Goal: Task Accomplishment & Management: Use online tool/utility

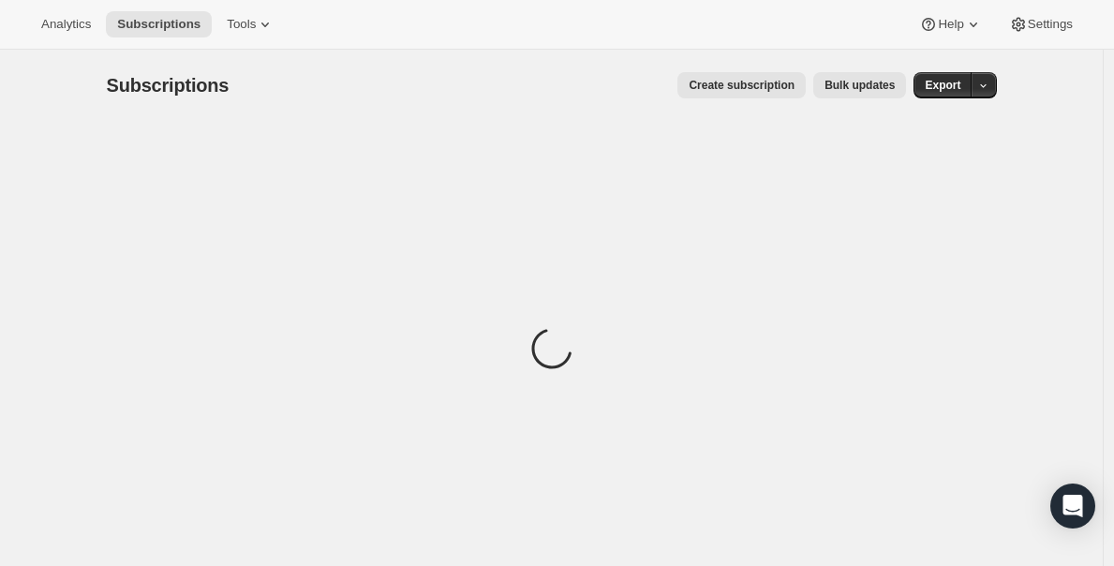
click at [861, 87] on span "Bulk updates" at bounding box center [859, 85] width 70 height 15
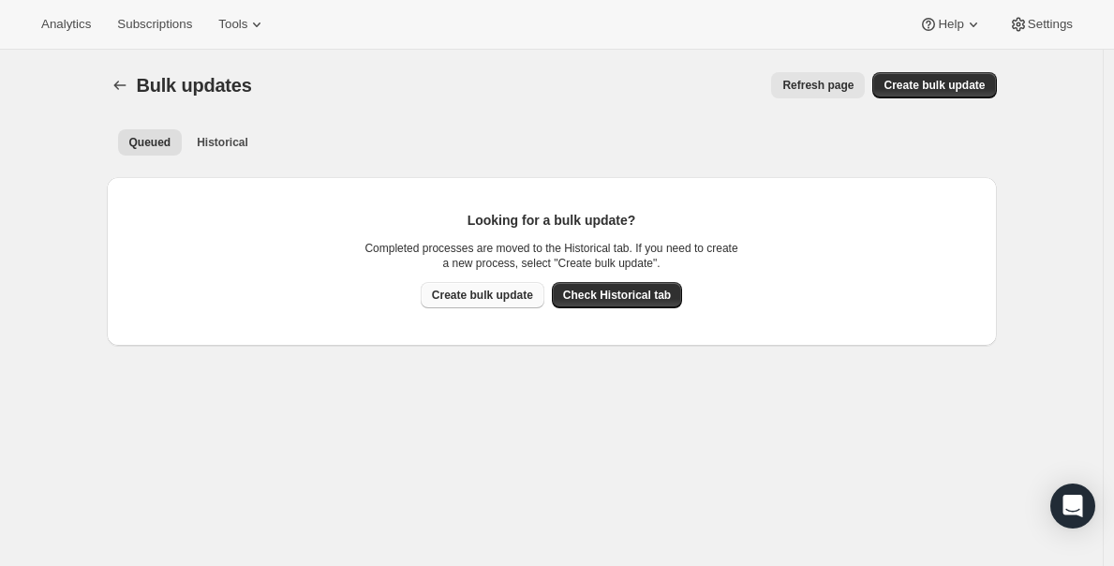
click at [459, 288] on span "Create bulk update" at bounding box center [482, 295] width 101 height 15
select select "03"
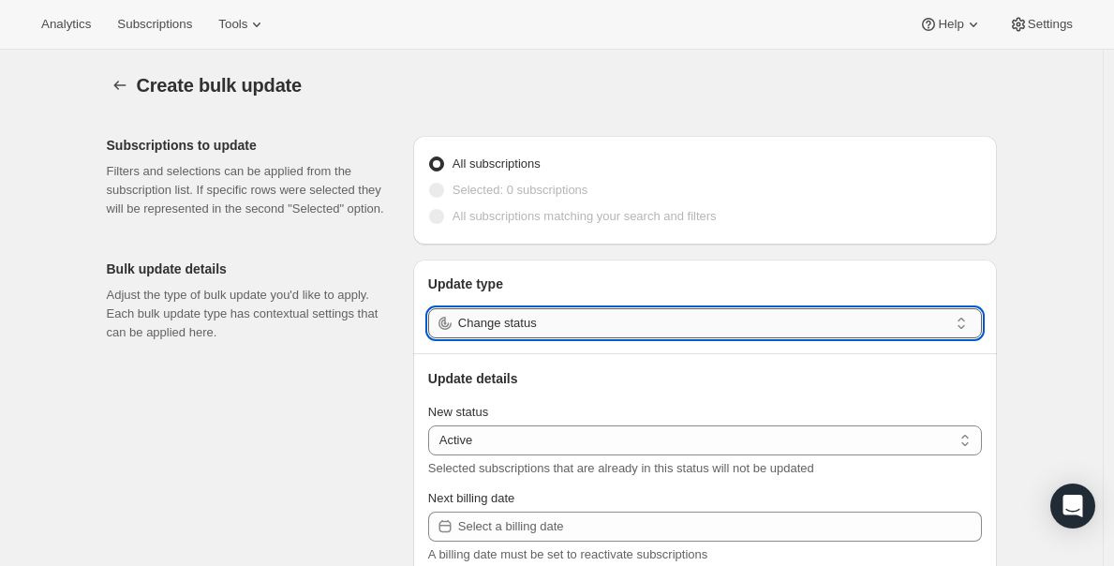
click at [516, 322] on input "Change status" at bounding box center [703, 323] width 490 height 30
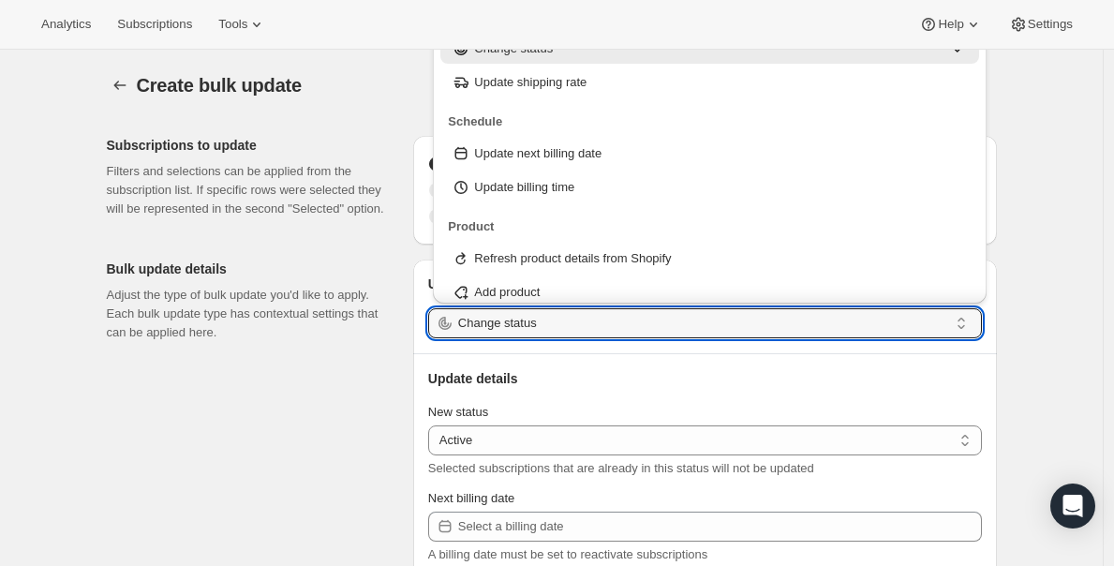
scroll to position [223, 0]
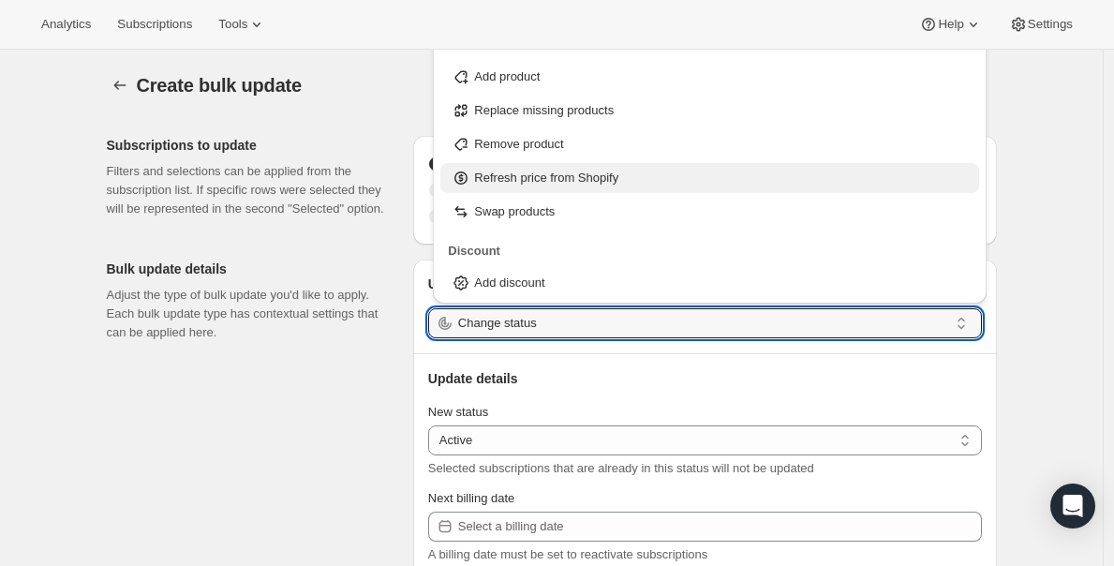
click at [578, 185] on p "Refresh price from Shopify" at bounding box center [546, 178] width 144 height 19
type input "Refresh price from Shopify"
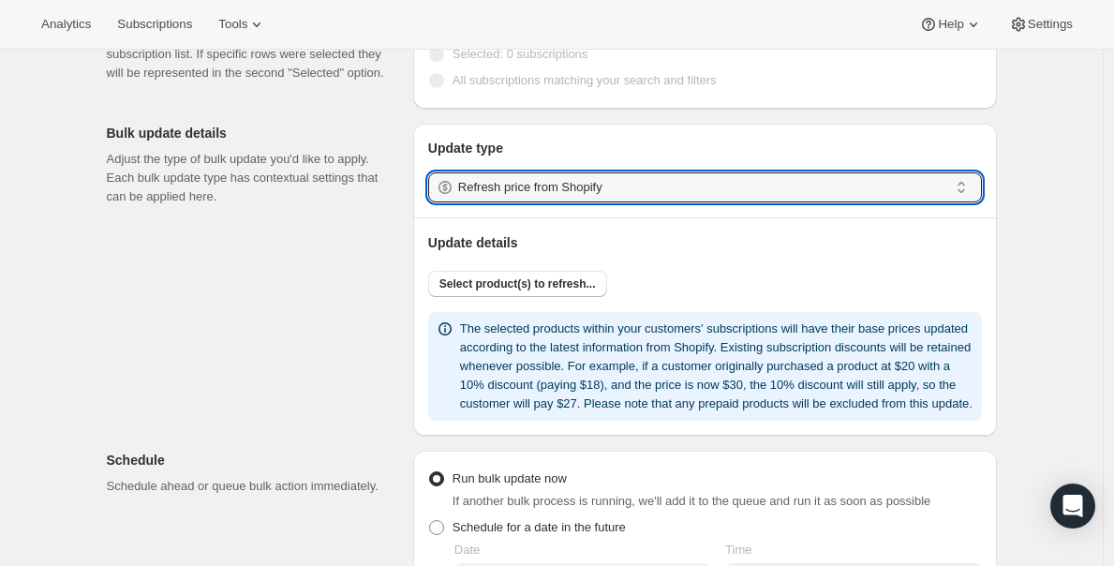
scroll to position [140, 0]
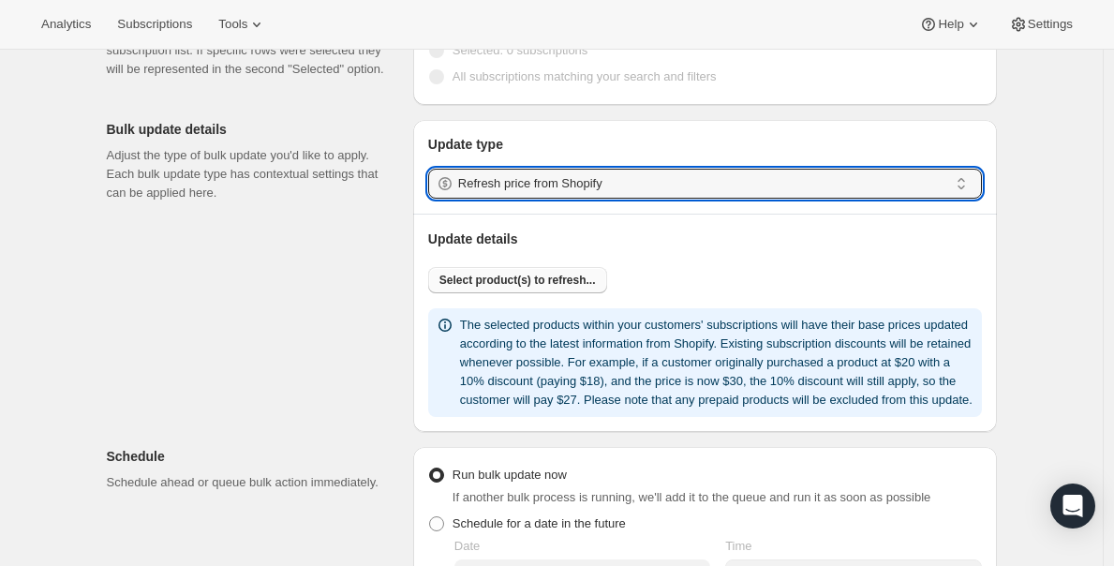
click at [517, 287] on button "Select product(s) to refresh..." at bounding box center [517, 280] width 179 height 26
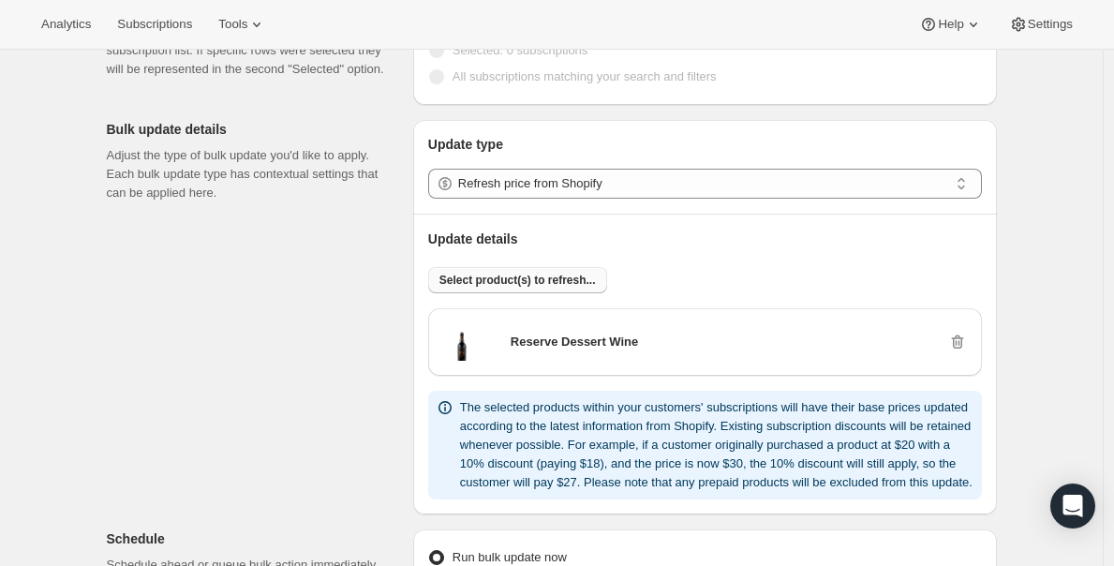
click at [584, 280] on span "Select product(s) to refresh..." at bounding box center [517, 280] width 156 height 15
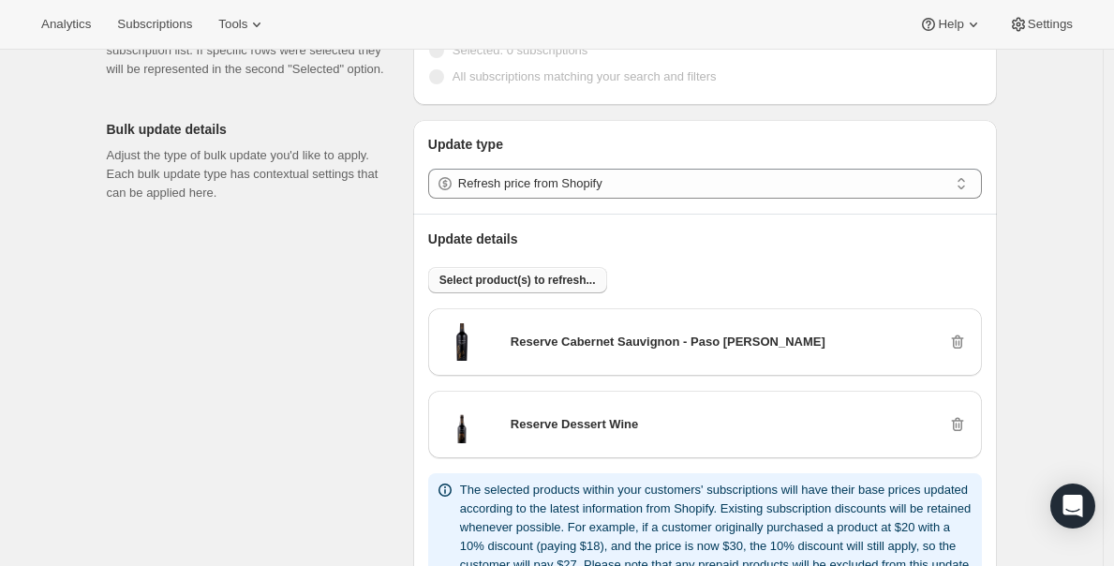
click at [552, 282] on span "Select product(s) to refresh..." at bounding box center [517, 280] width 156 height 15
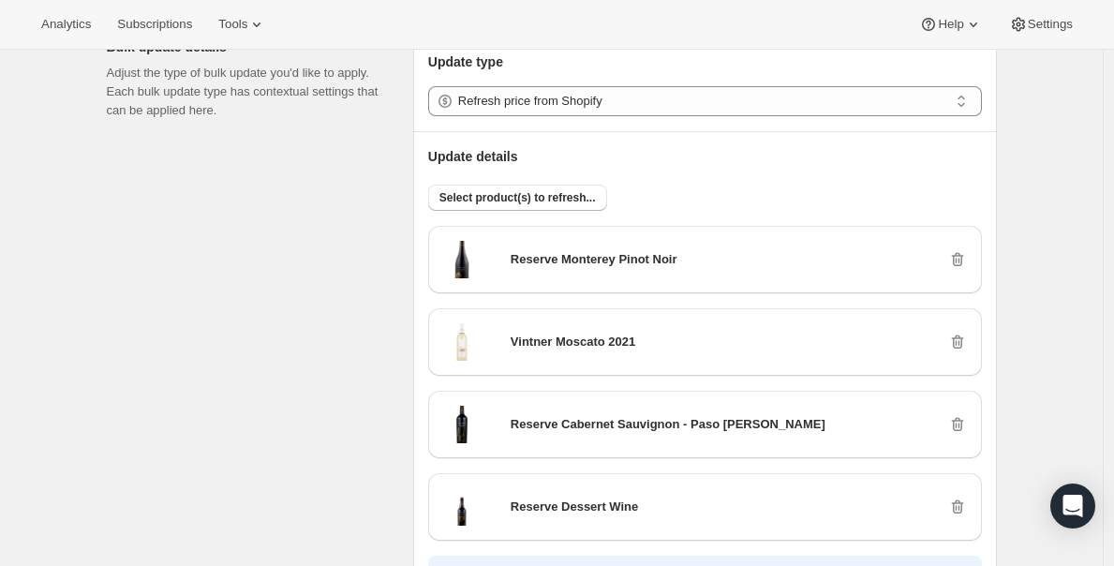
scroll to position [266, 0]
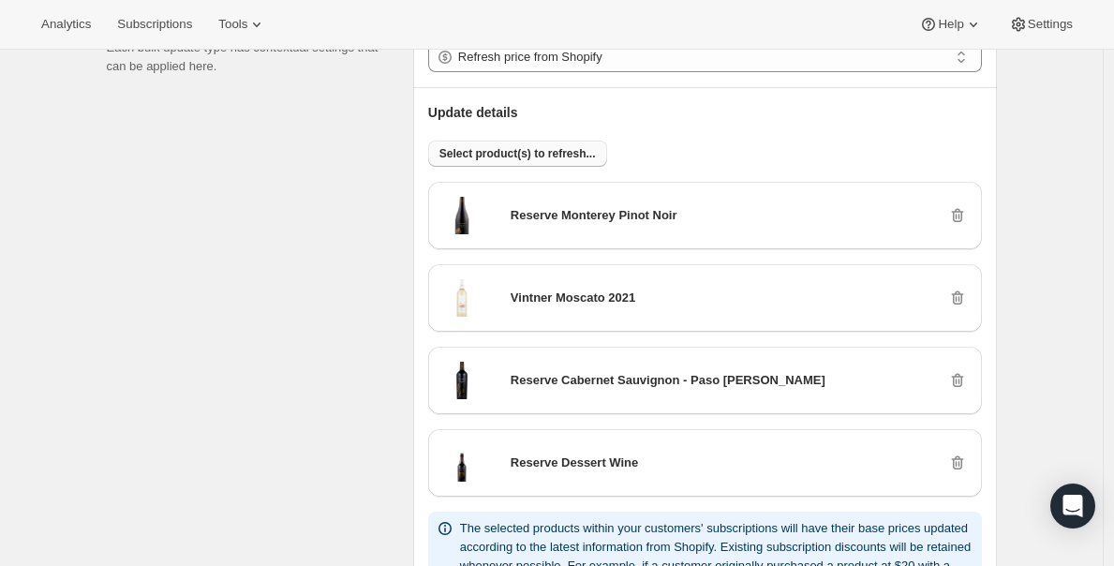
click at [566, 157] on span "Select product(s) to refresh..." at bounding box center [517, 153] width 156 height 15
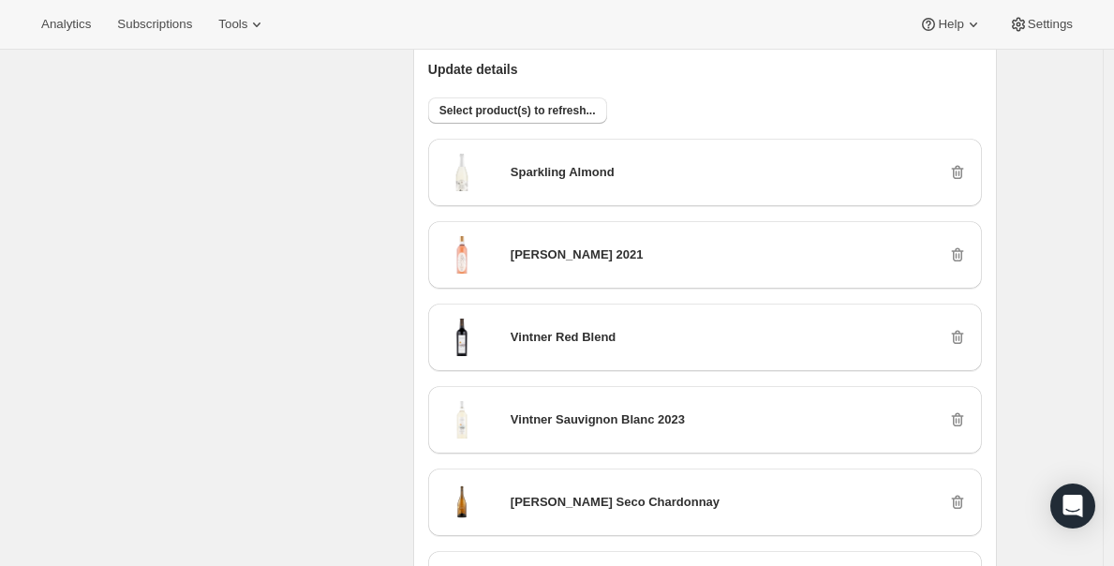
scroll to position [310, 0]
click at [549, 103] on span "Select product(s) to refresh..." at bounding box center [517, 109] width 156 height 15
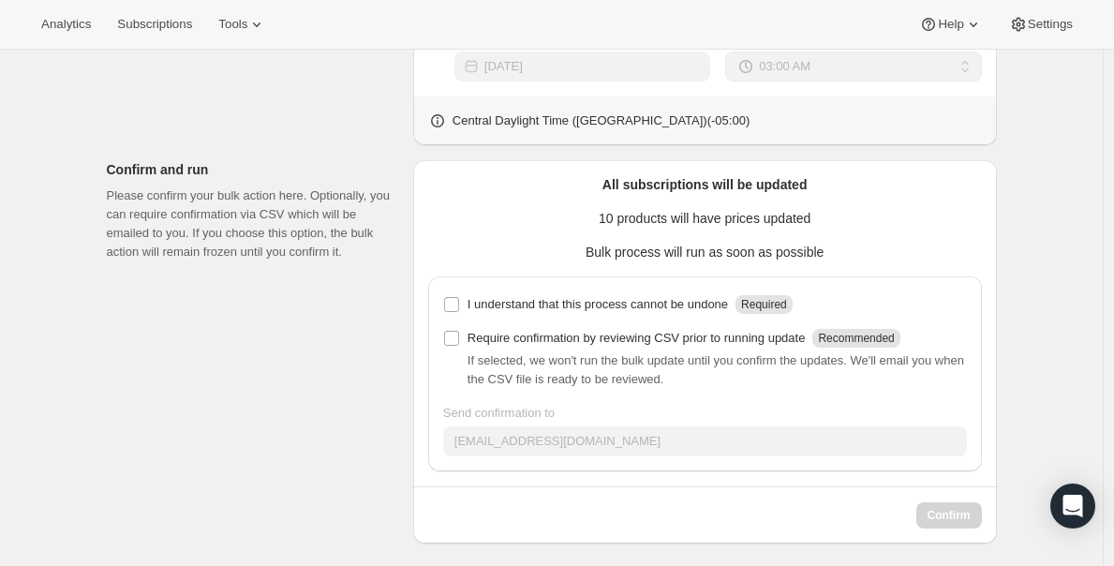
scroll to position [1498, 0]
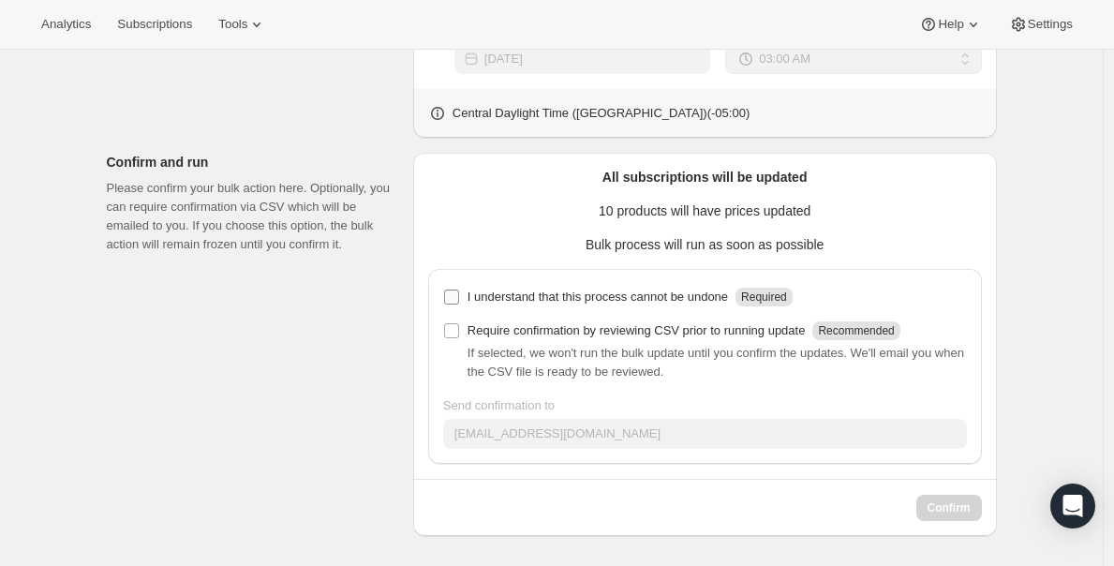
click at [547, 298] on p "I understand that this process cannot be undone" at bounding box center [597, 297] width 260 height 19
click at [459, 298] on input "I understand that this process cannot be undone Required" at bounding box center [451, 296] width 15 height 15
checkbox input "true"
click at [938, 513] on span "Confirm" at bounding box center [948, 507] width 43 height 15
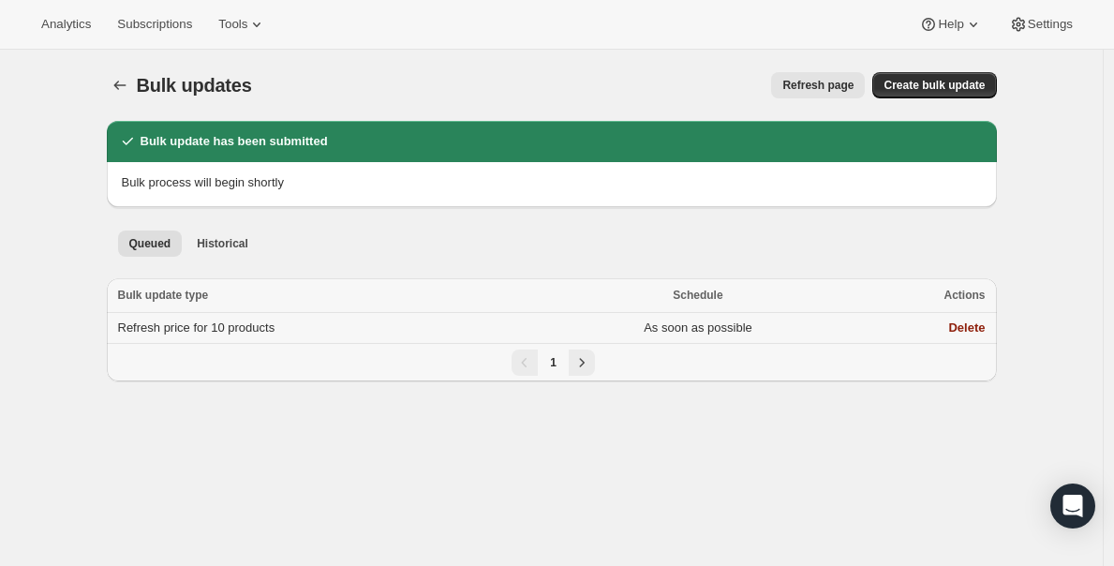
click at [324, 332] on td "Refresh price for 10 products" at bounding box center [327, 328] width 440 height 31
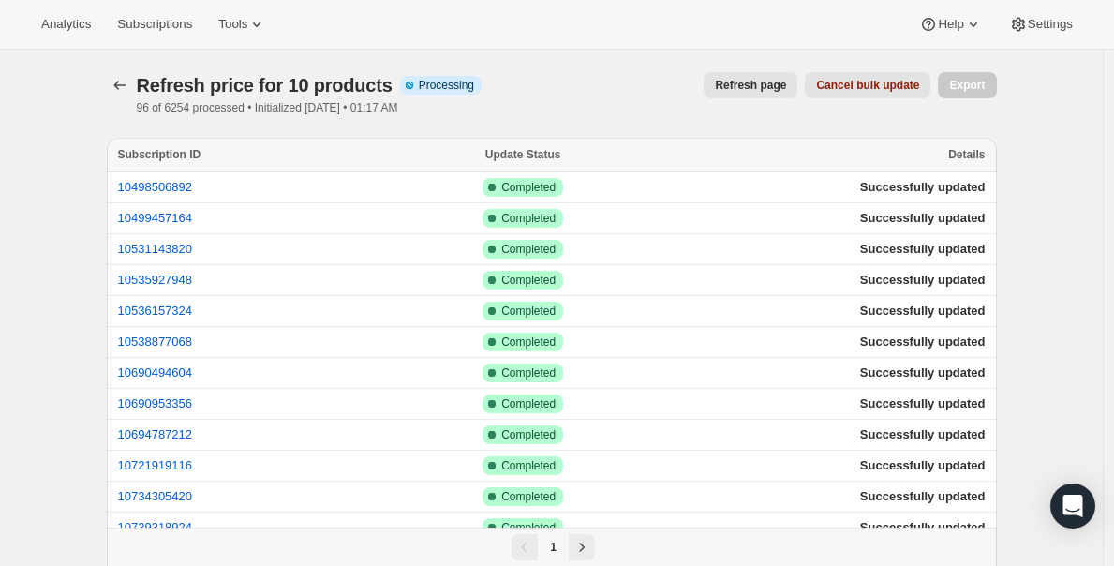
click at [593, 104] on div "Refresh price for 10 products Info Partially complete Processing 96 of 6254 pro…" at bounding box center [552, 93] width 890 height 43
click at [746, 85] on span "Refresh page" at bounding box center [750, 85] width 71 height 15
